Goal: Task Accomplishment & Management: Use online tool/utility

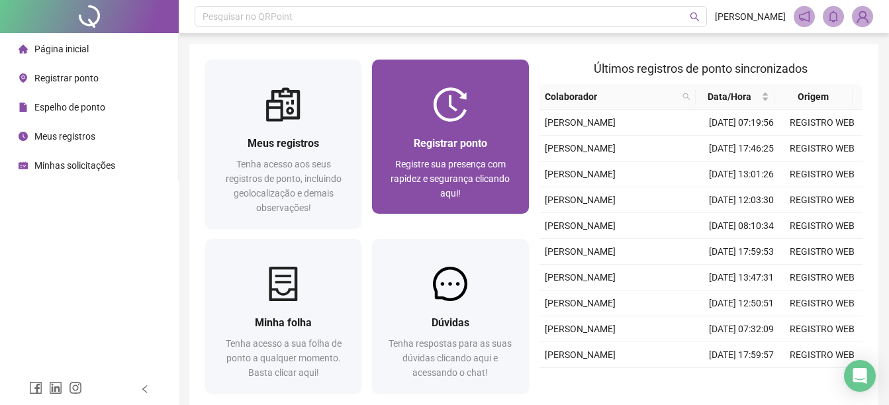
click at [515, 112] on div at bounding box center [450, 104] width 156 height 34
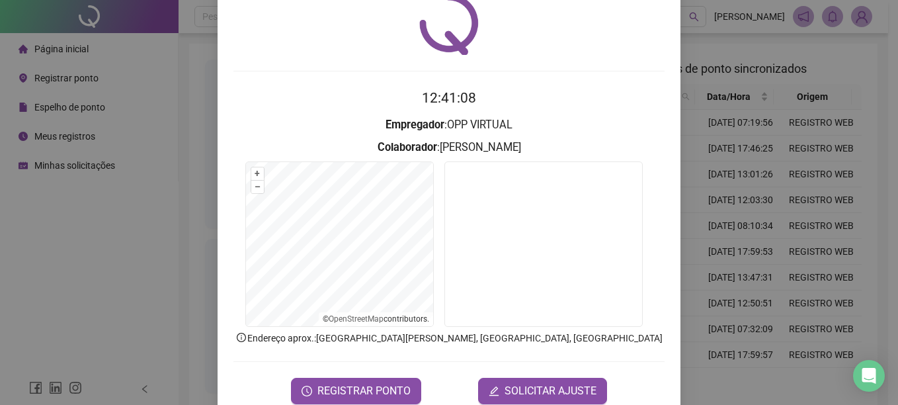
scroll to position [83, 0]
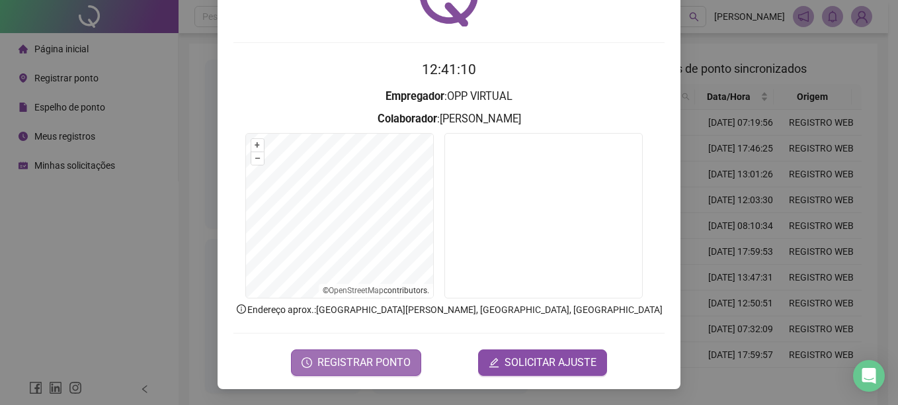
click at [337, 368] on span "REGISTRAR PONTO" at bounding box center [364, 363] width 93 height 16
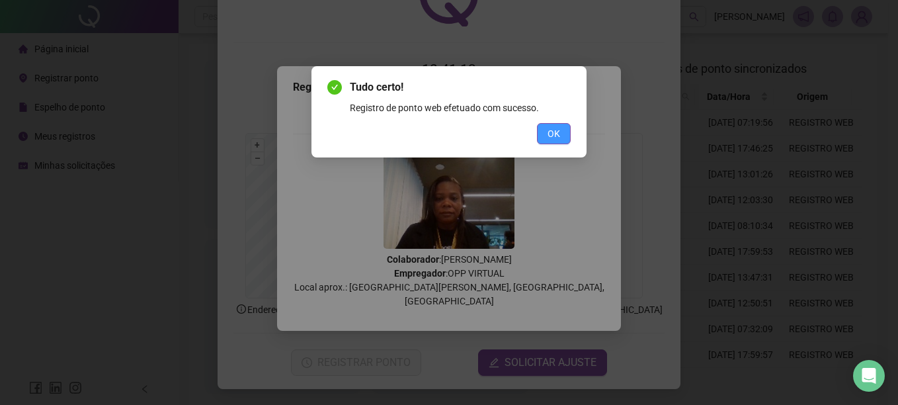
click at [558, 126] on span "OK" at bounding box center [554, 133] width 13 height 15
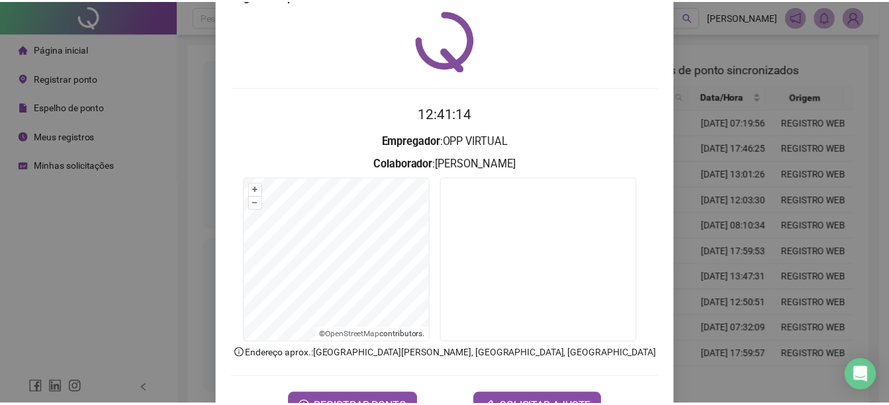
scroll to position [0, 0]
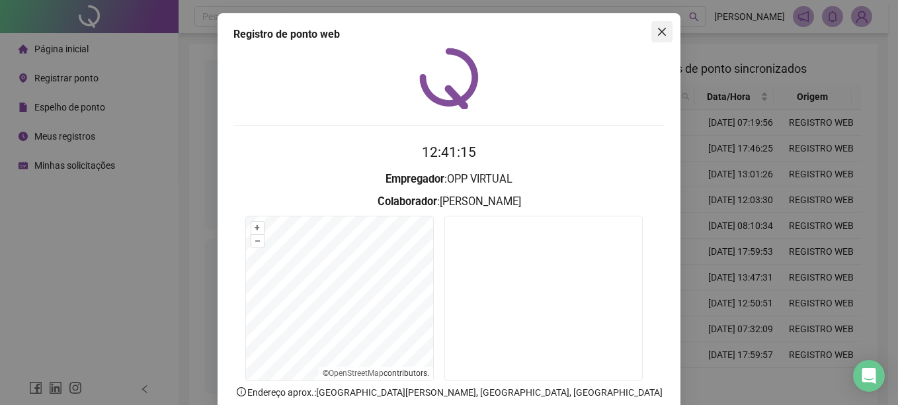
click at [658, 30] on icon "close" at bounding box center [662, 31] width 11 height 11
